Goal: Information Seeking & Learning: Learn about a topic

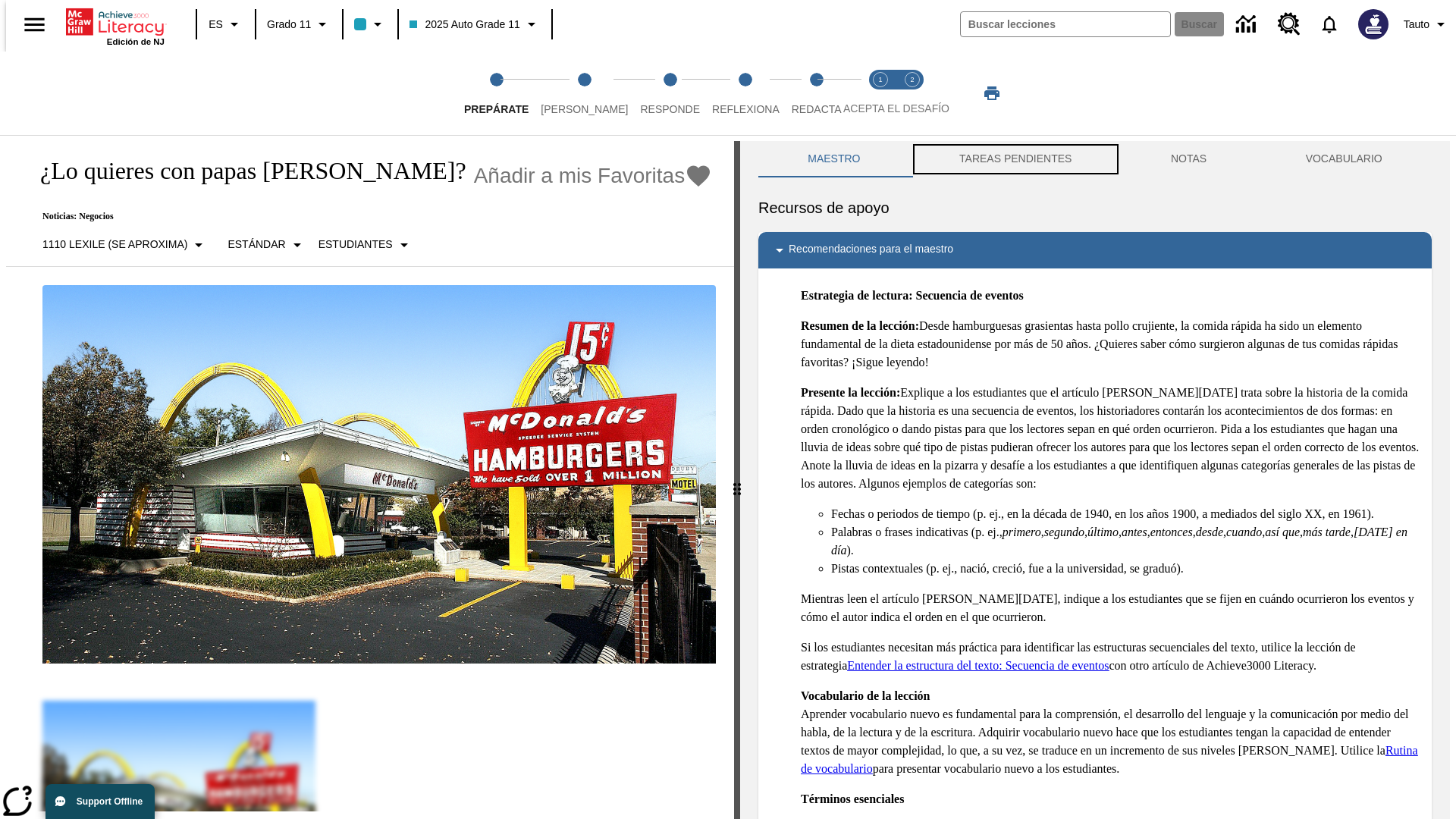
click at [1014, 159] on button "TAREAS PENDIENTES" at bounding box center [1016, 159] width 212 height 37
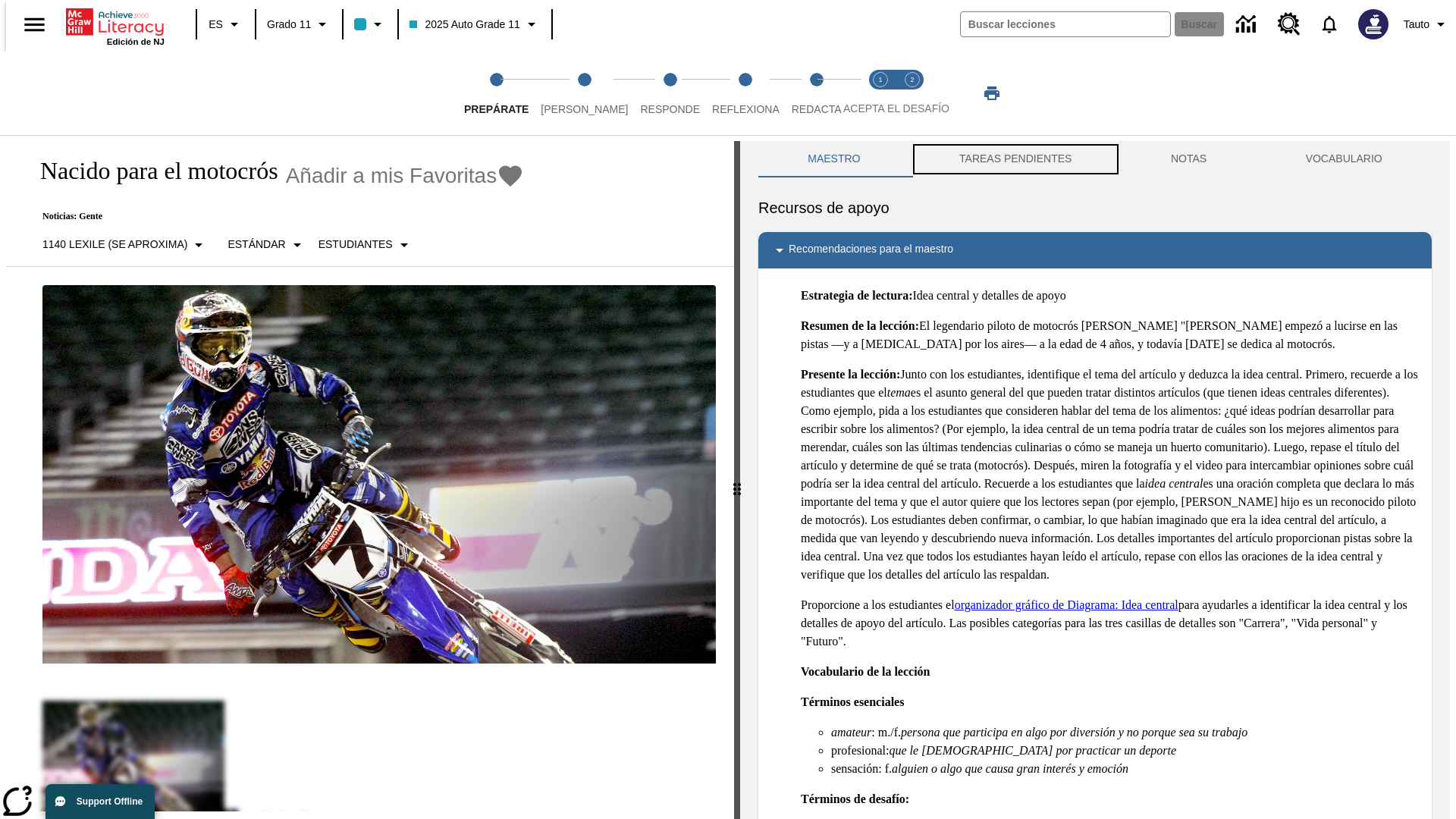
click at [1014, 159] on button "TAREAS PENDIENTES" at bounding box center [1016, 159] width 212 height 37
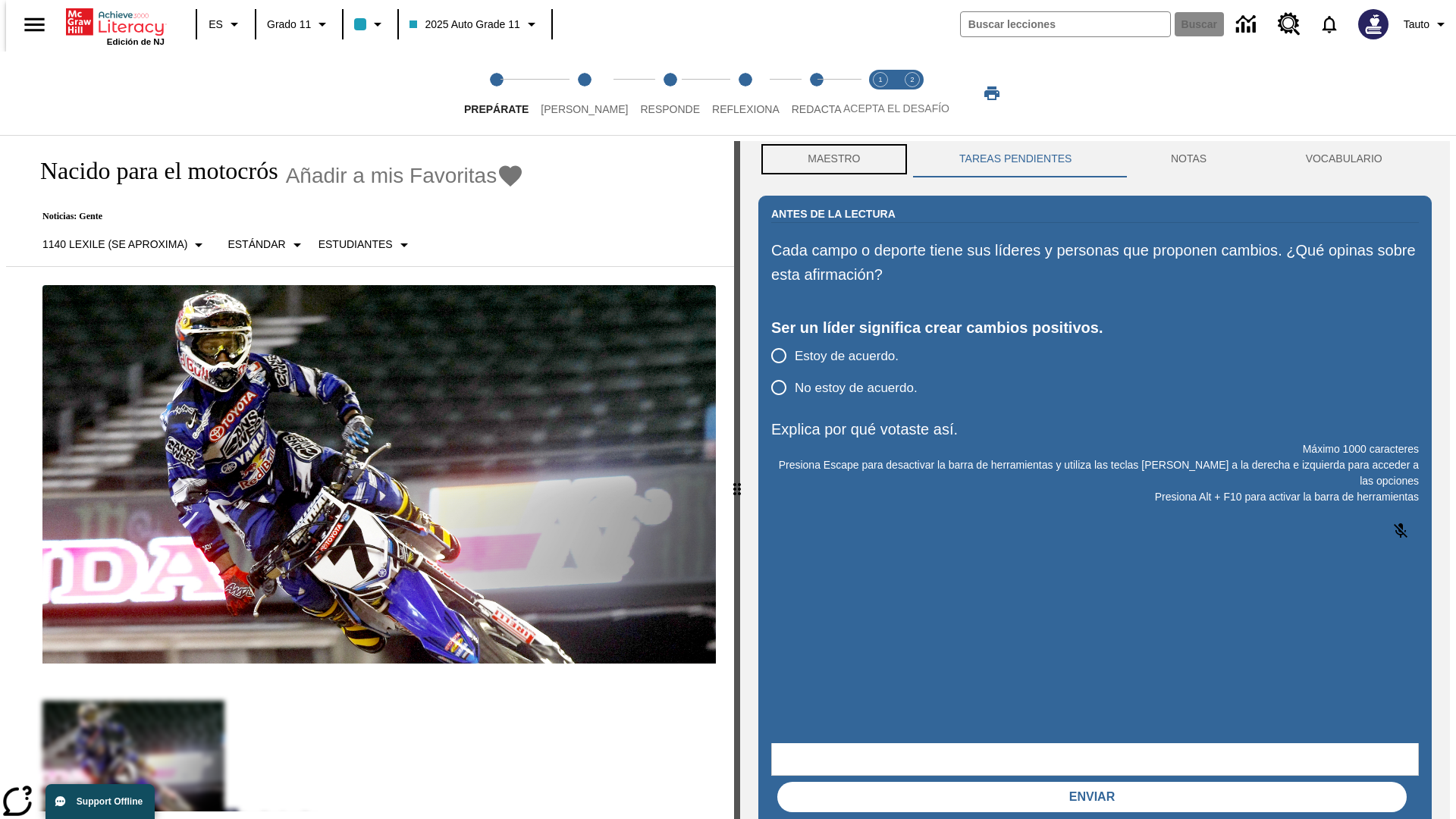
scroll to position [1, 0]
click at [830, 159] on button "Maestro" at bounding box center [834, 158] width 152 height 37
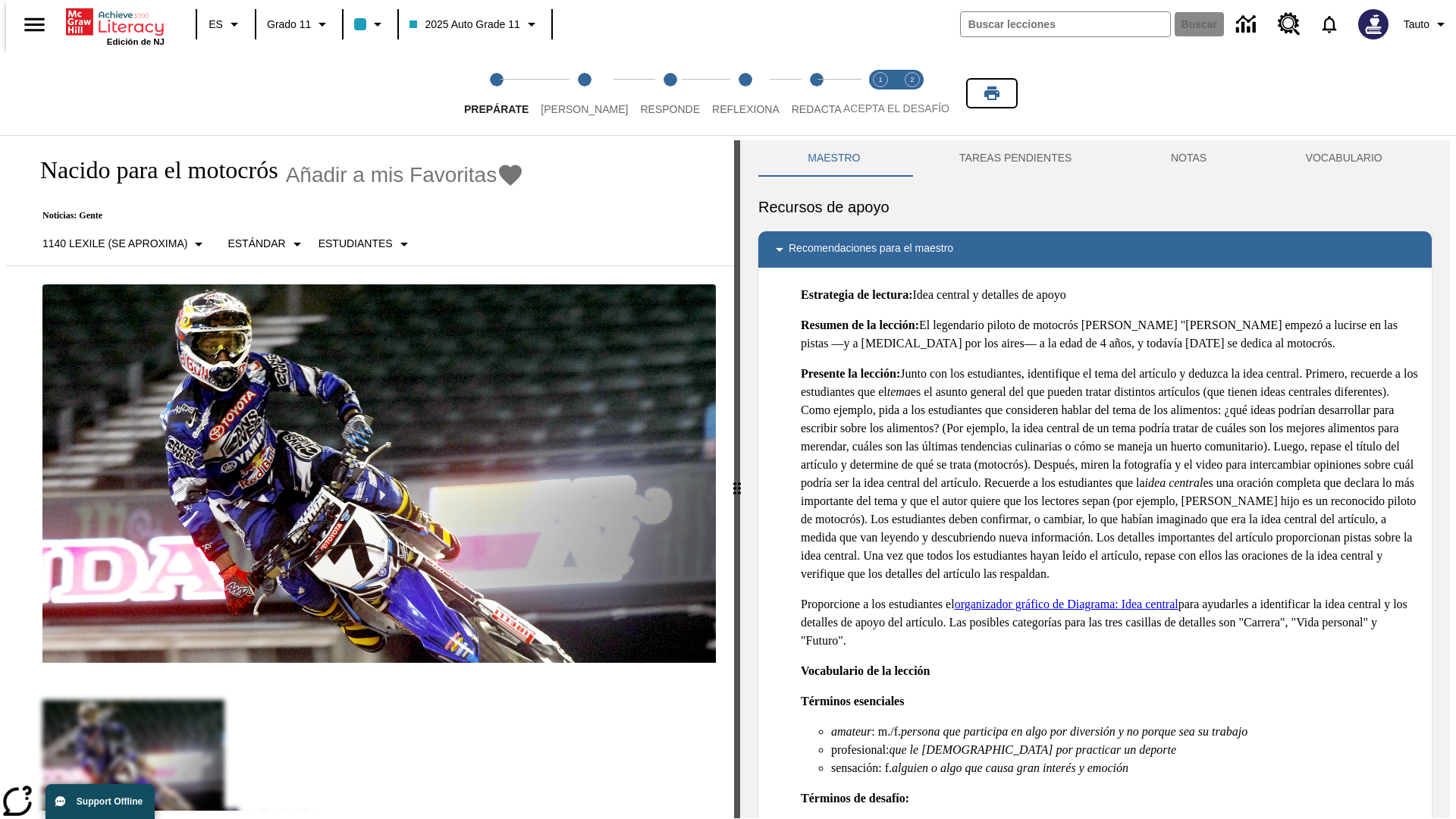
click at [992, 93] on icon "Imprimir" at bounding box center [992, 93] width 15 height 13
